Goal: Information Seeking & Learning: Learn about a topic

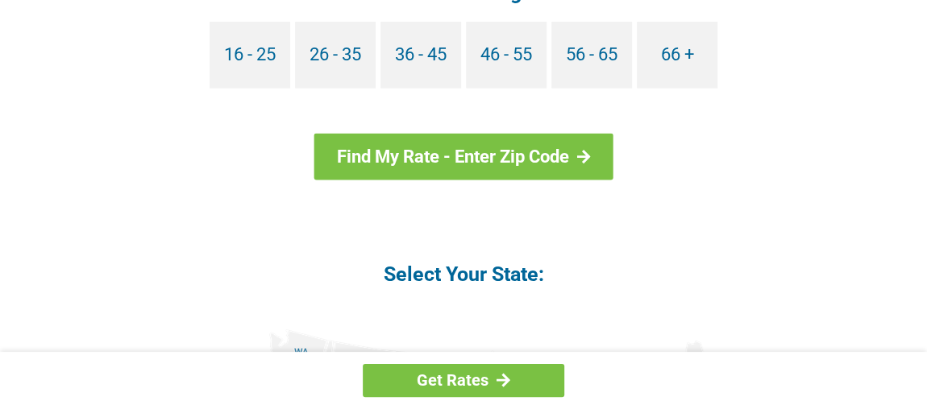
scroll to position [1758, 0]
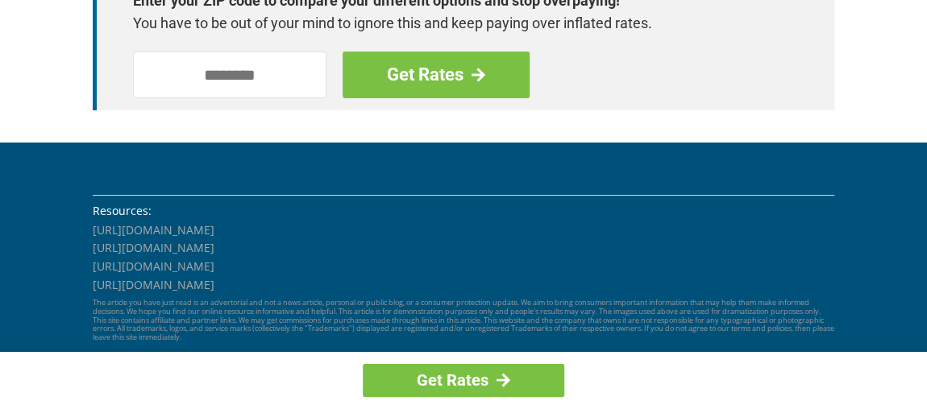
scroll to position [2546, 0]
